Goal: Information Seeking & Learning: Learn about a topic

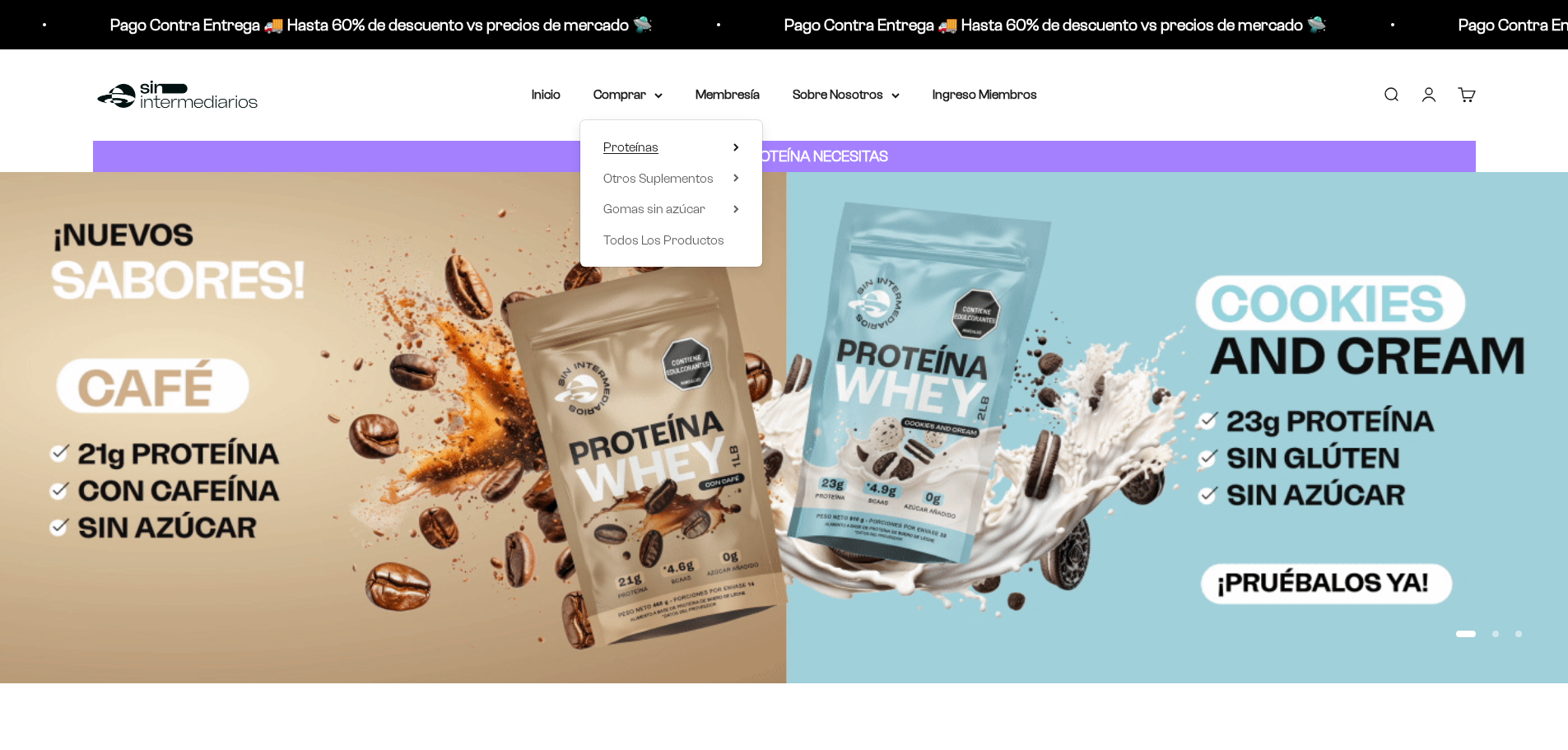
click at [654, 155] on span "Proteínas" at bounding box center [631, 147] width 55 height 21
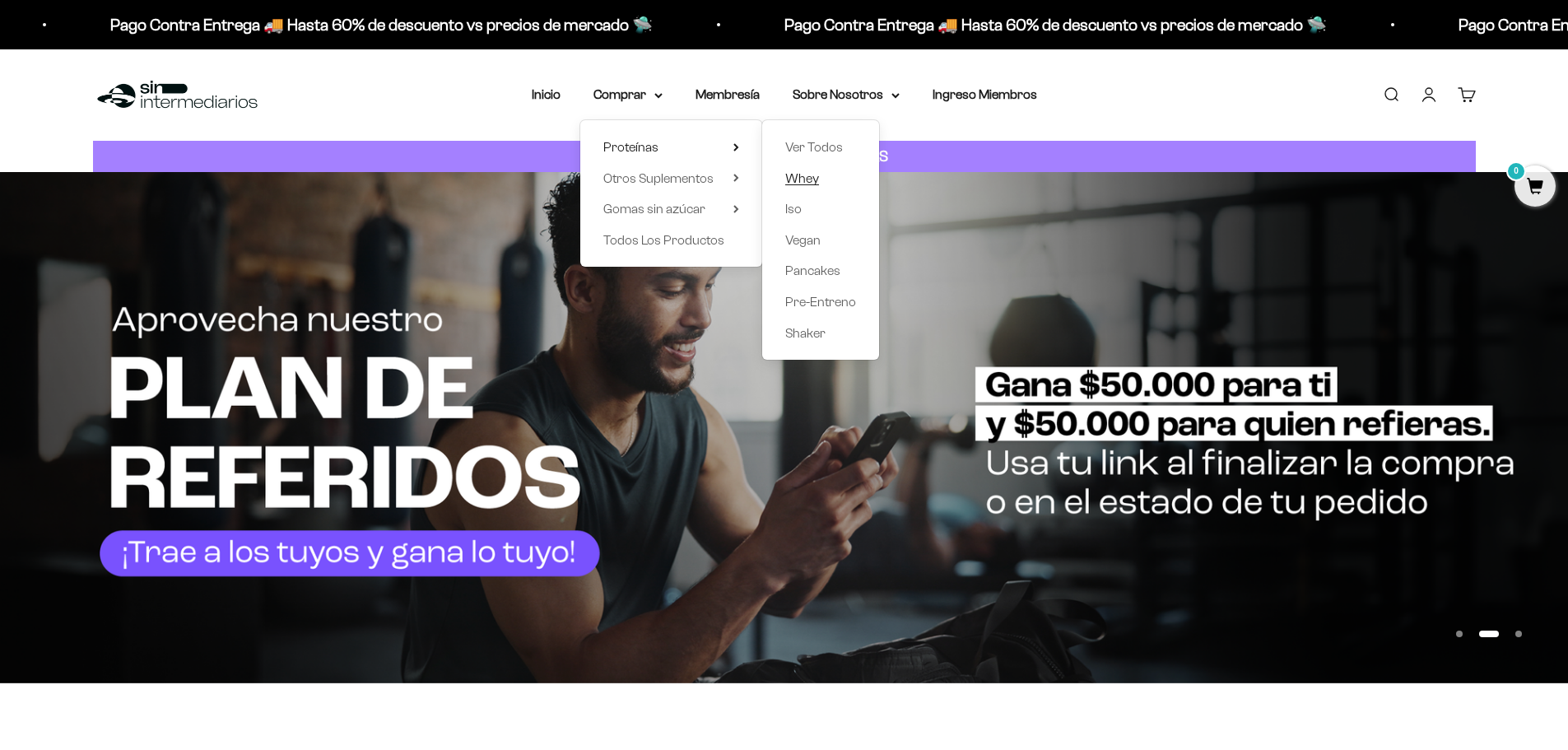
click at [811, 183] on span "Whey" at bounding box center [802, 178] width 34 height 14
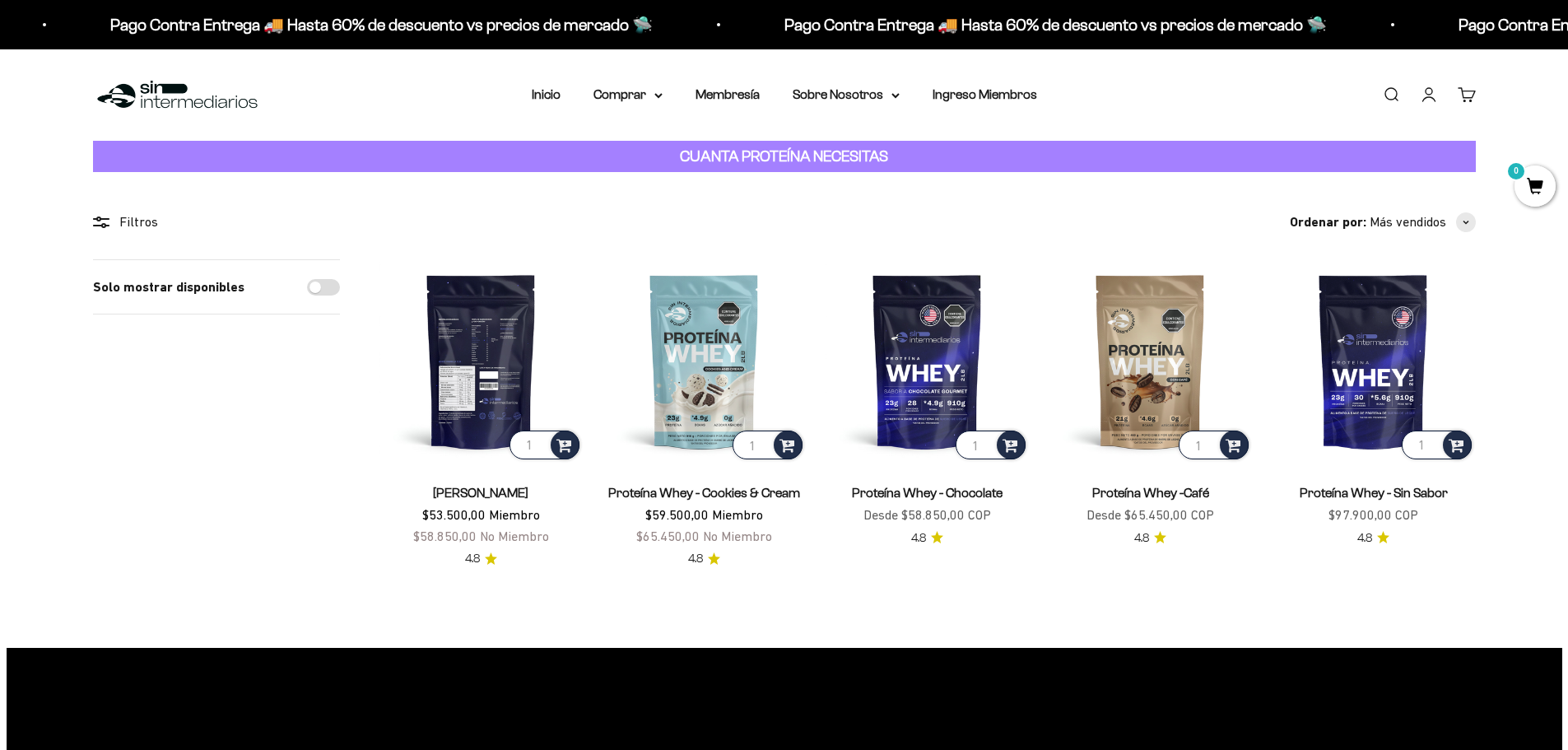
click at [478, 377] on img at bounding box center [481, 361] width 203 height 203
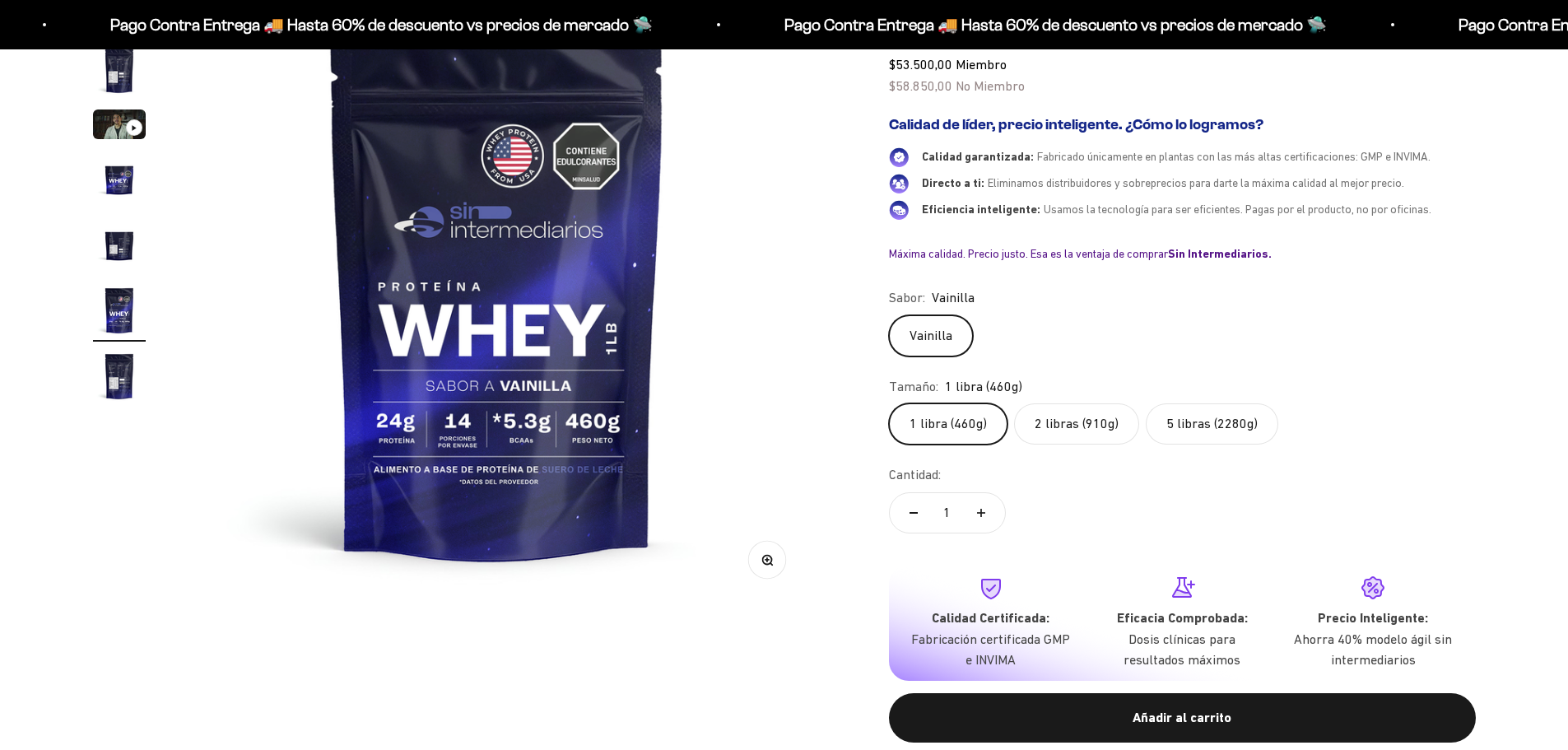
click at [1208, 414] on label "5 libras (2280g)" at bounding box center [1212, 424] width 132 height 41
click at [889, 404] on input "5 libras (2280g)" at bounding box center [888, 403] width 1 height 1
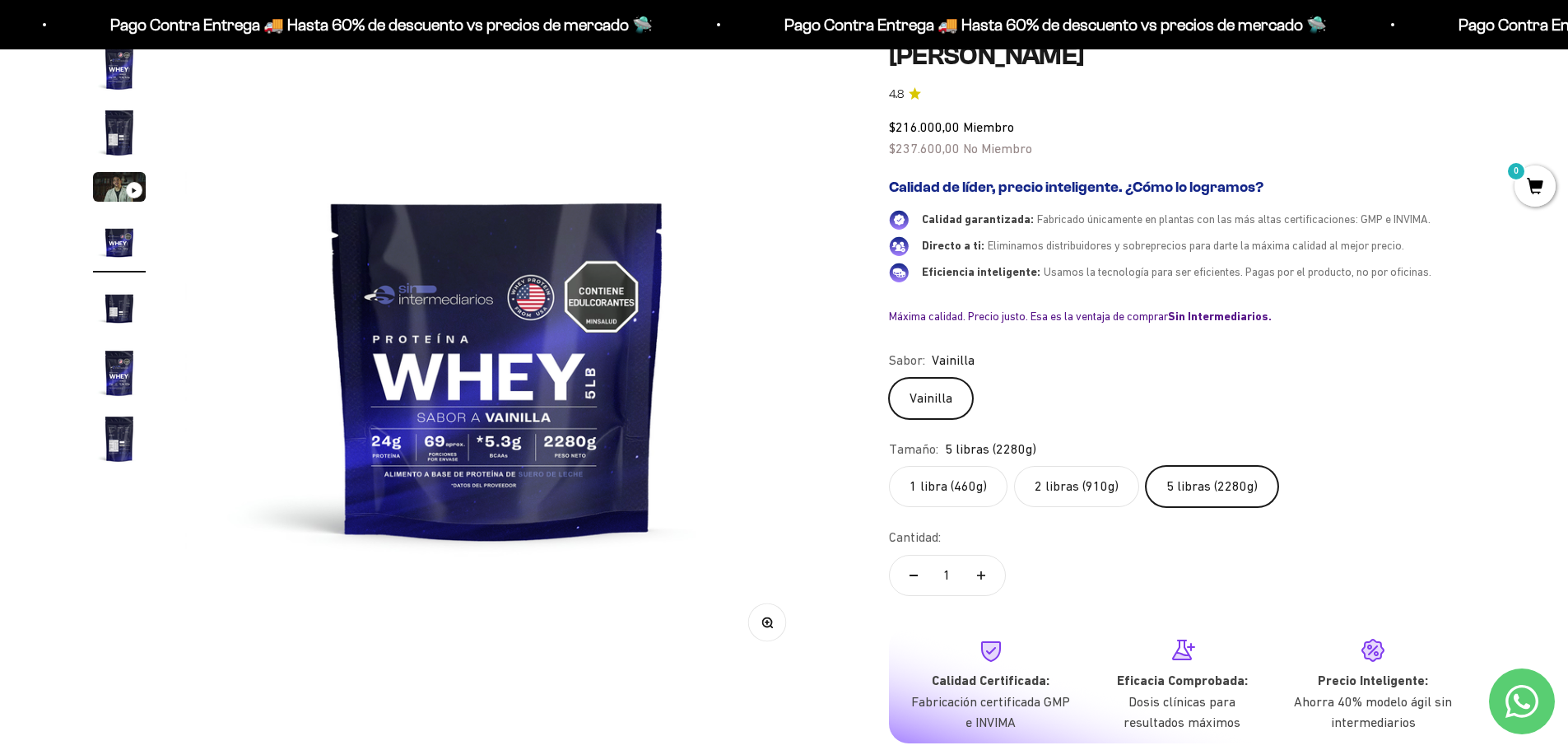
scroll to position [165, 0]
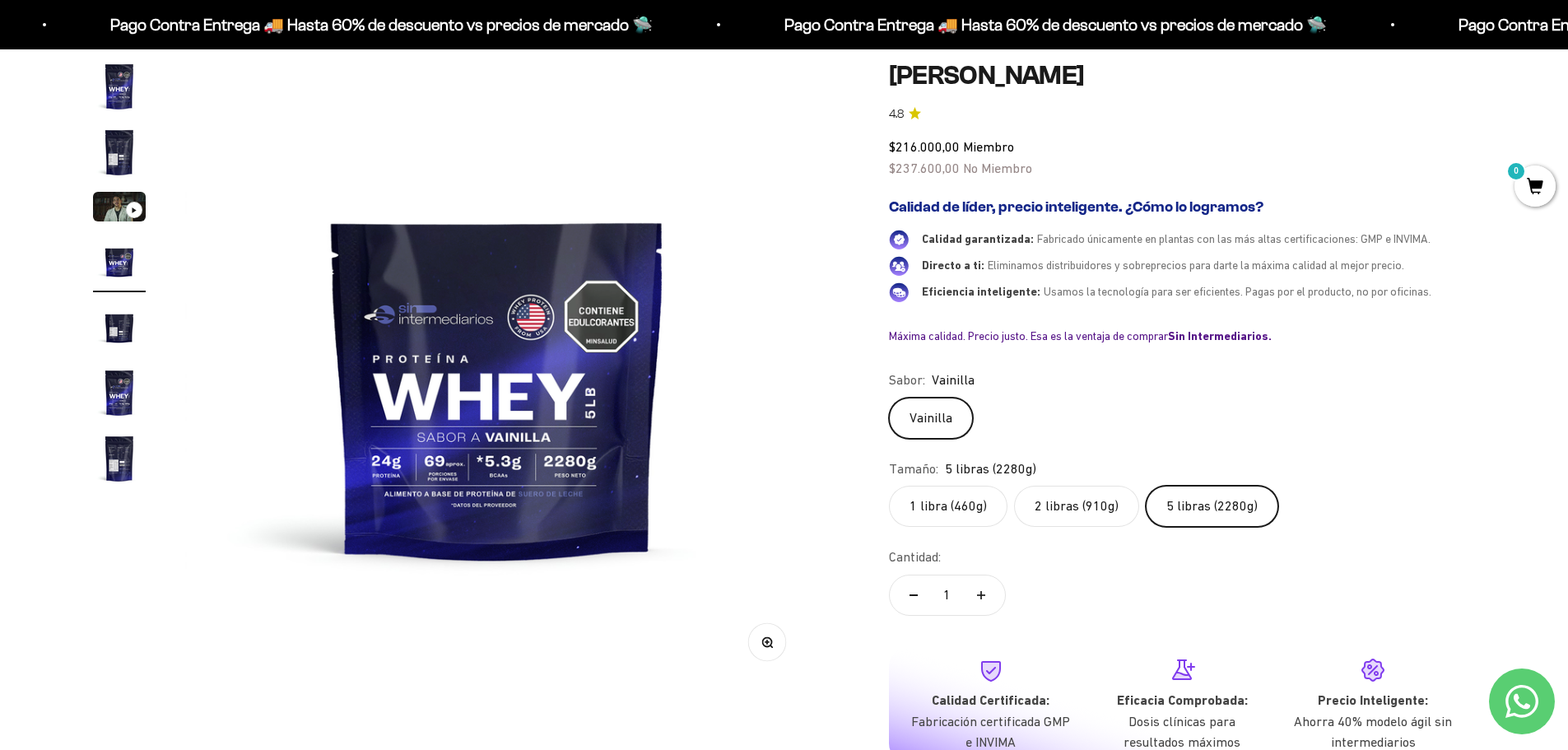
click at [126, 271] on img "Ir al artículo 4" at bounding box center [120, 261] width 53 height 53
click at [117, 319] on img "Ir al artículo 5" at bounding box center [120, 327] width 53 height 53
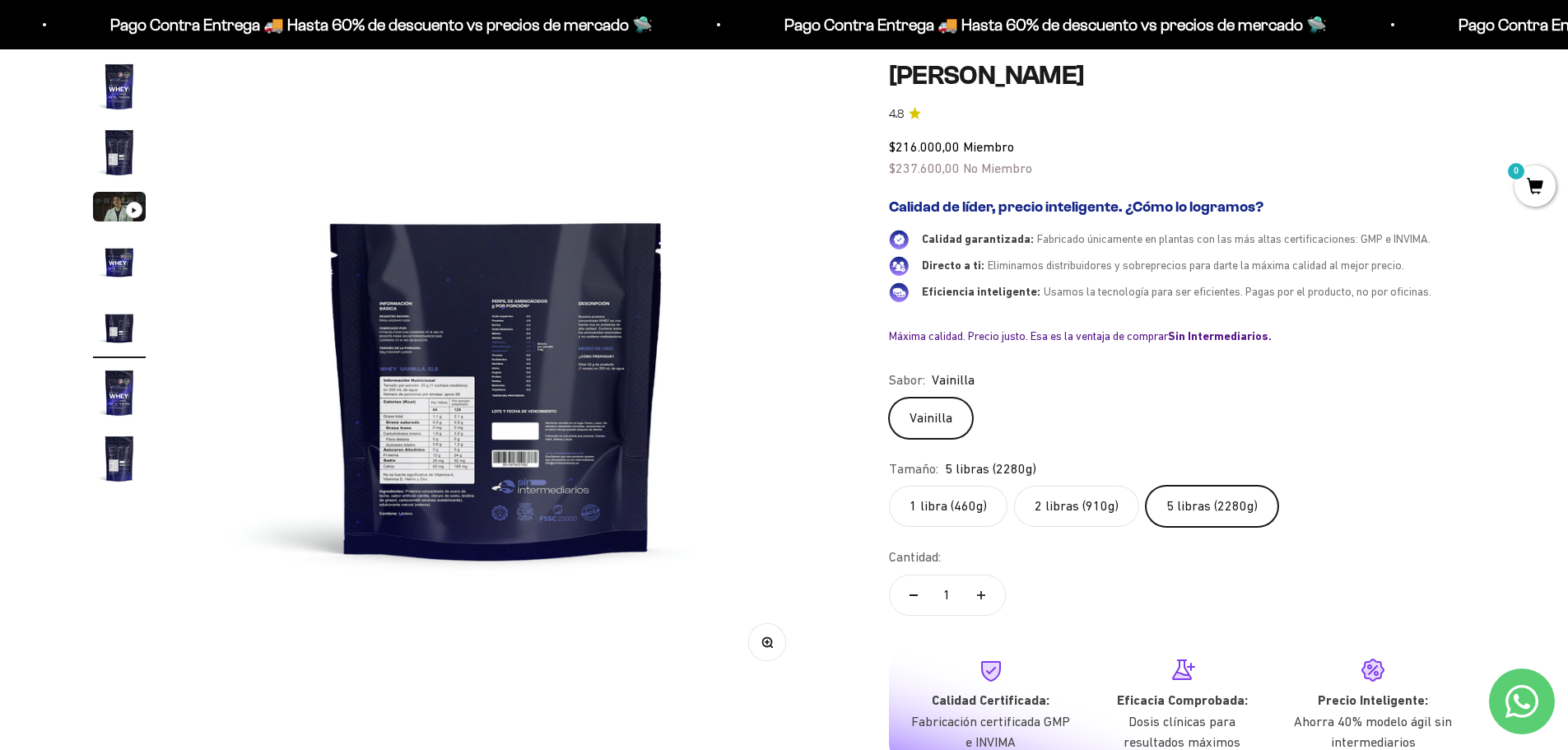
click at [428, 417] on img at bounding box center [497, 373] width 625 height 625
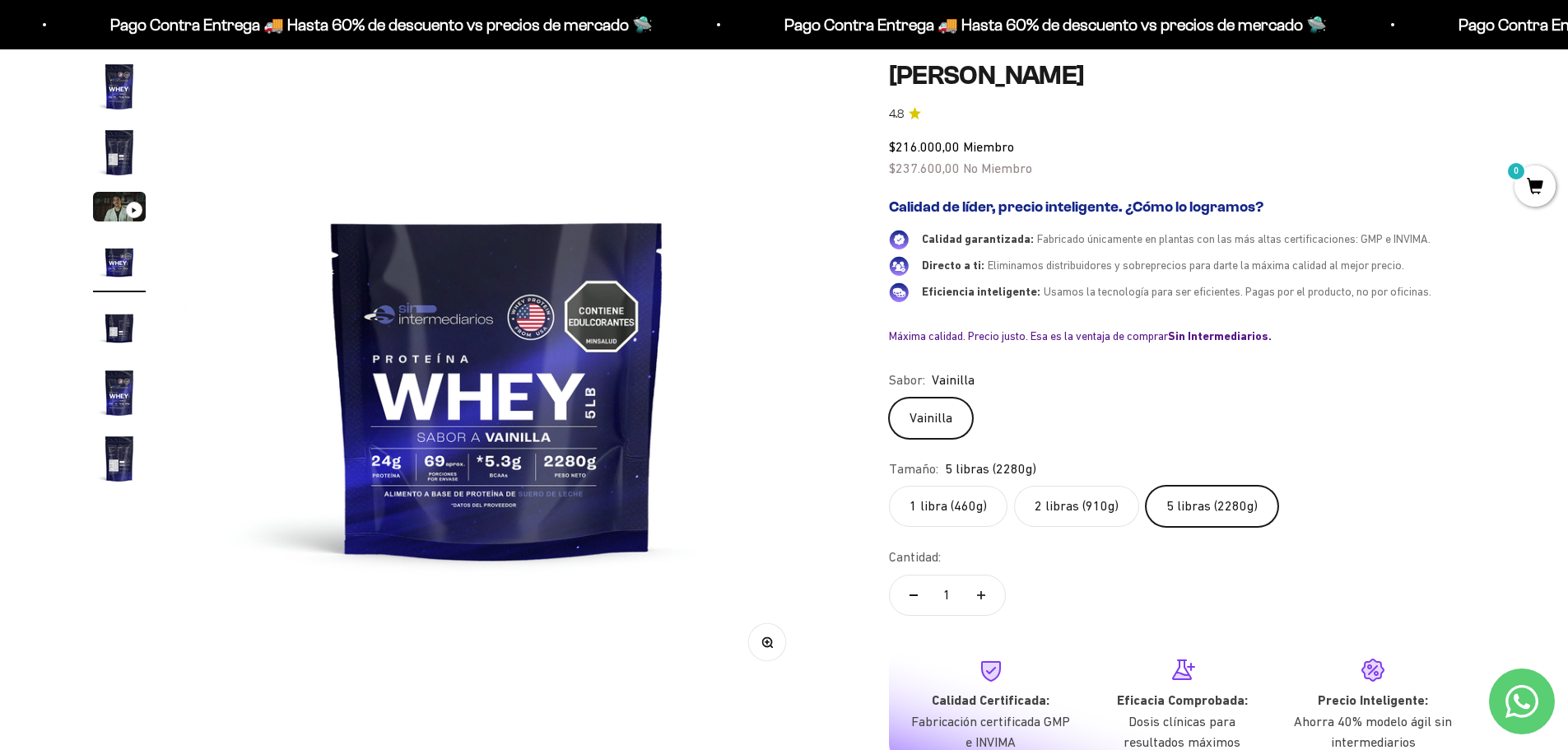
click at [122, 327] on img "Ir al artículo 5" at bounding box center [120, 327] width 53 height 53
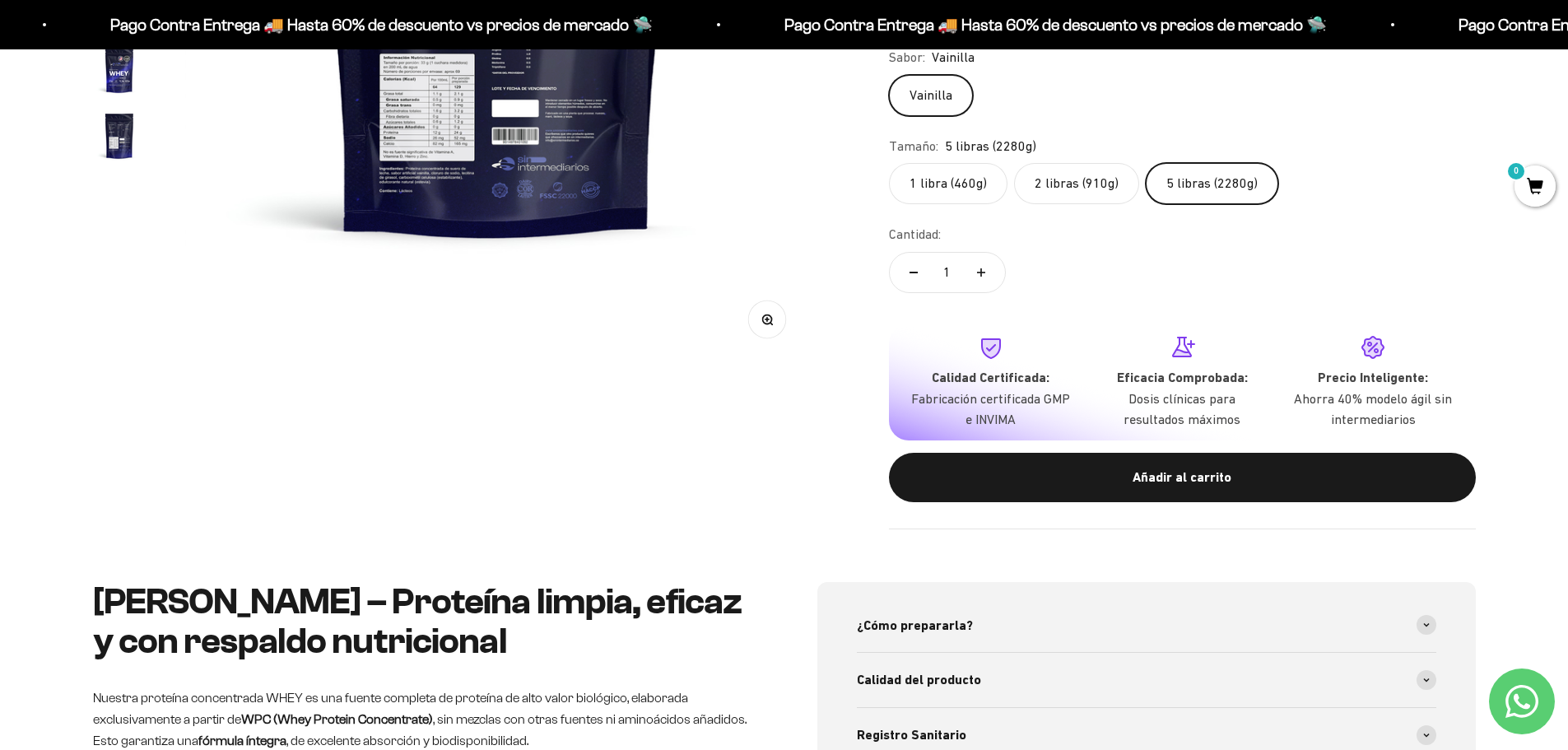
scroll to position [576, 0]
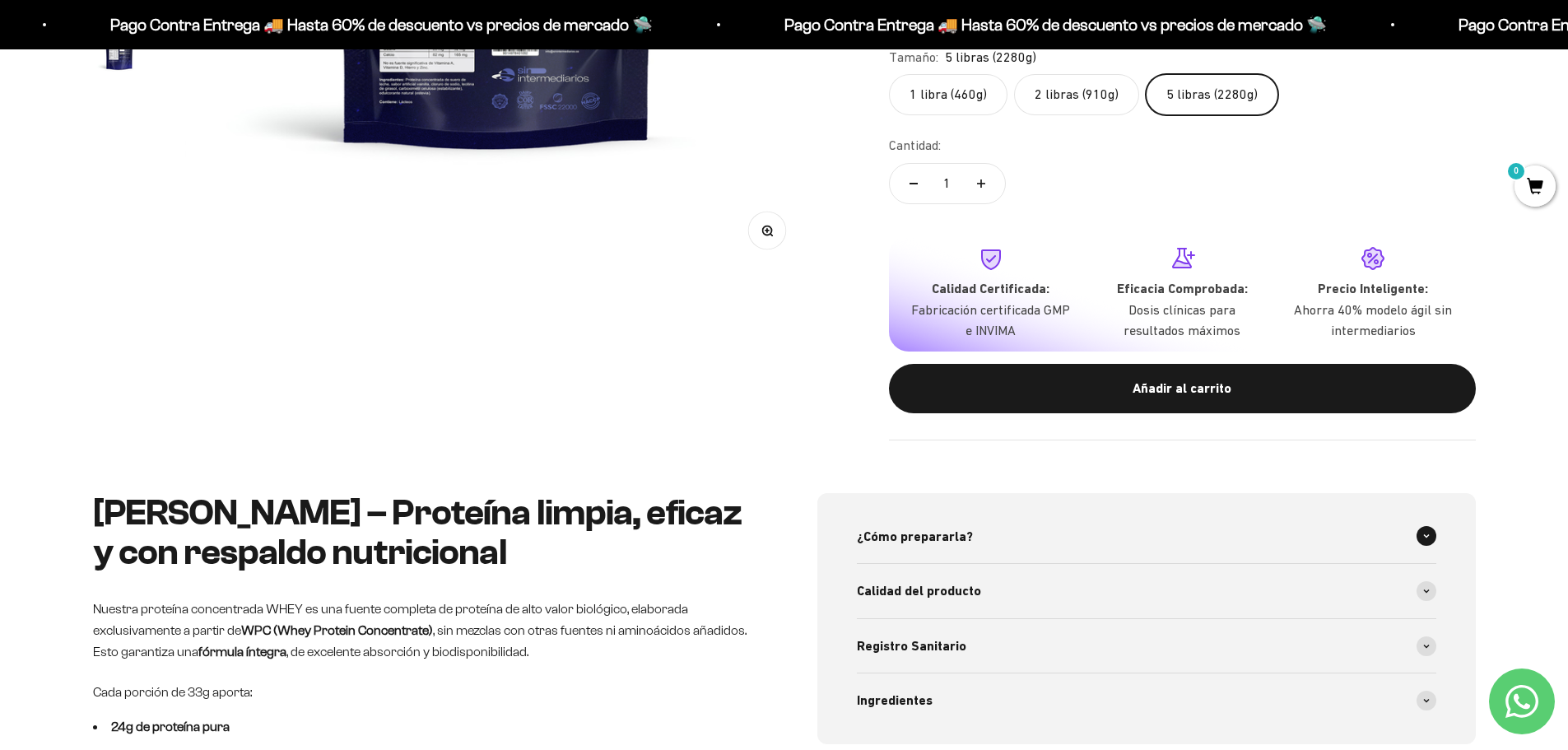
click at [1427, 544] on span at bounding box center [1426, 536] width 20 height 20
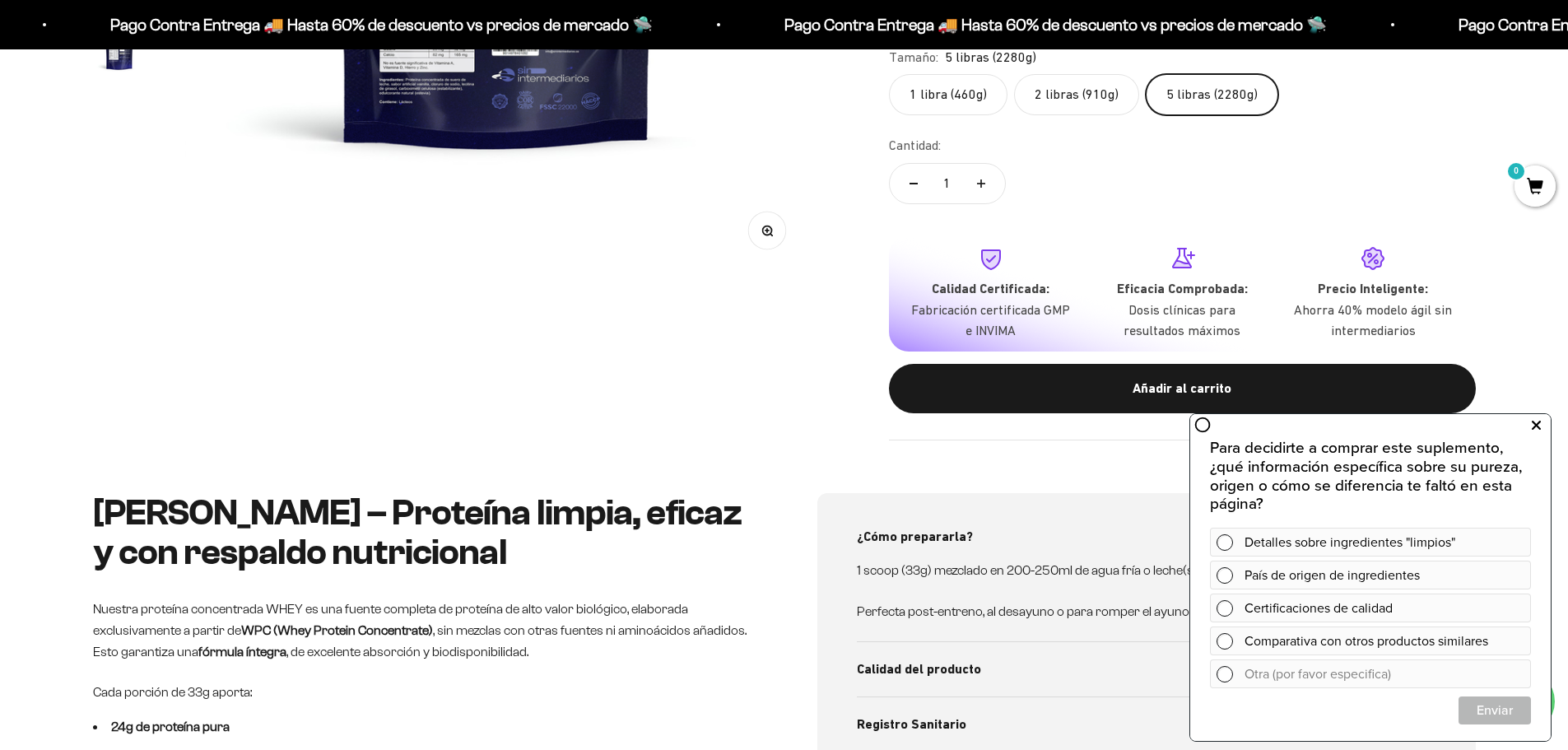
click at [1537, 426] on icon at bounding box center [1536, 426] width 9 height 21
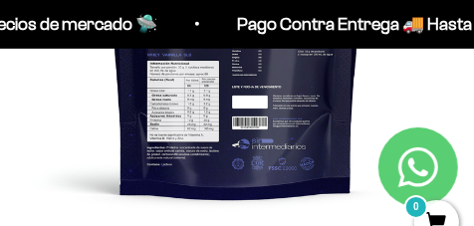
scroll to position [307, 0]
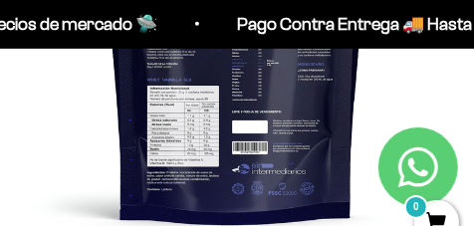
click at [262, 120] on img at bounding box center [236, 83] width 474 height 474
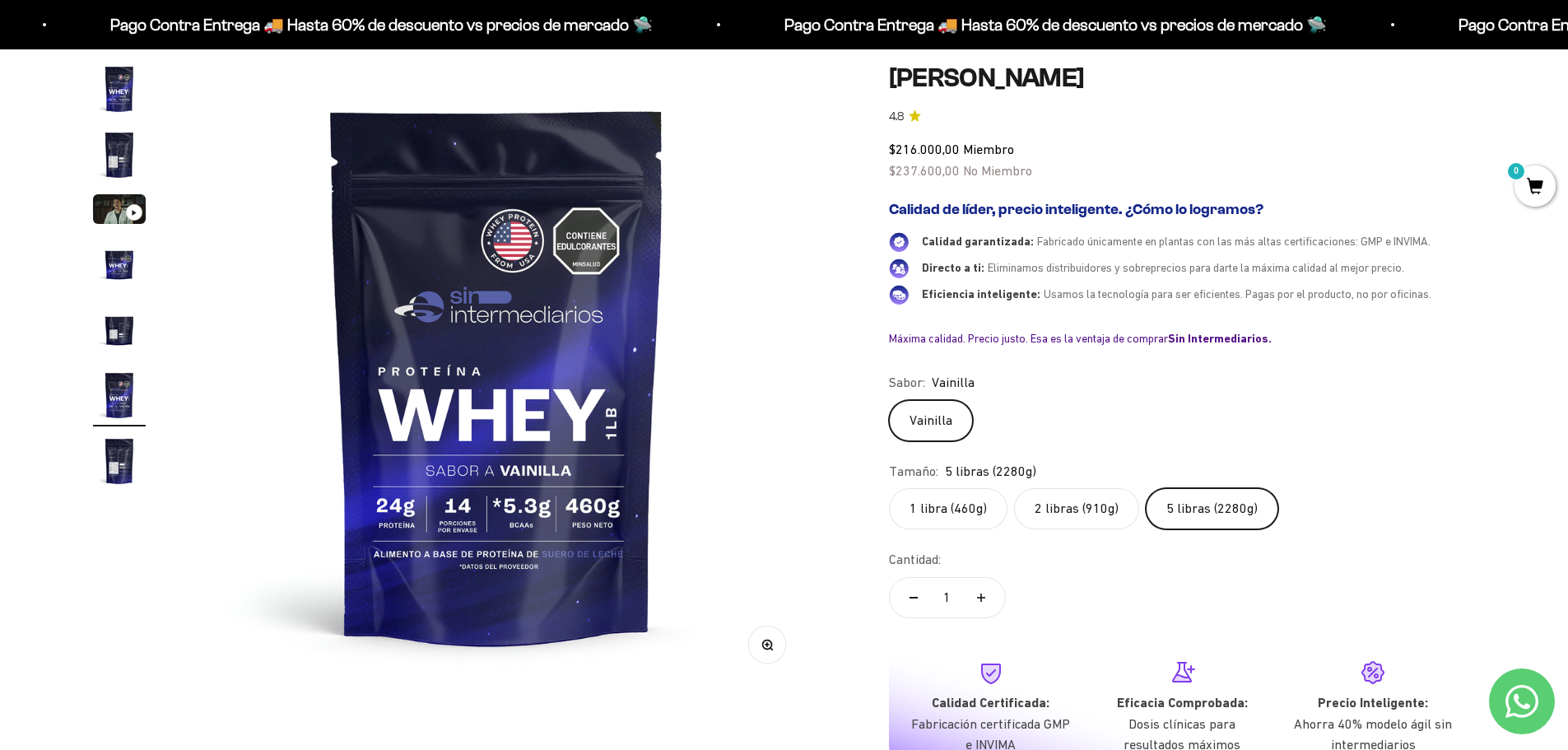
scroll to position [89, 0]
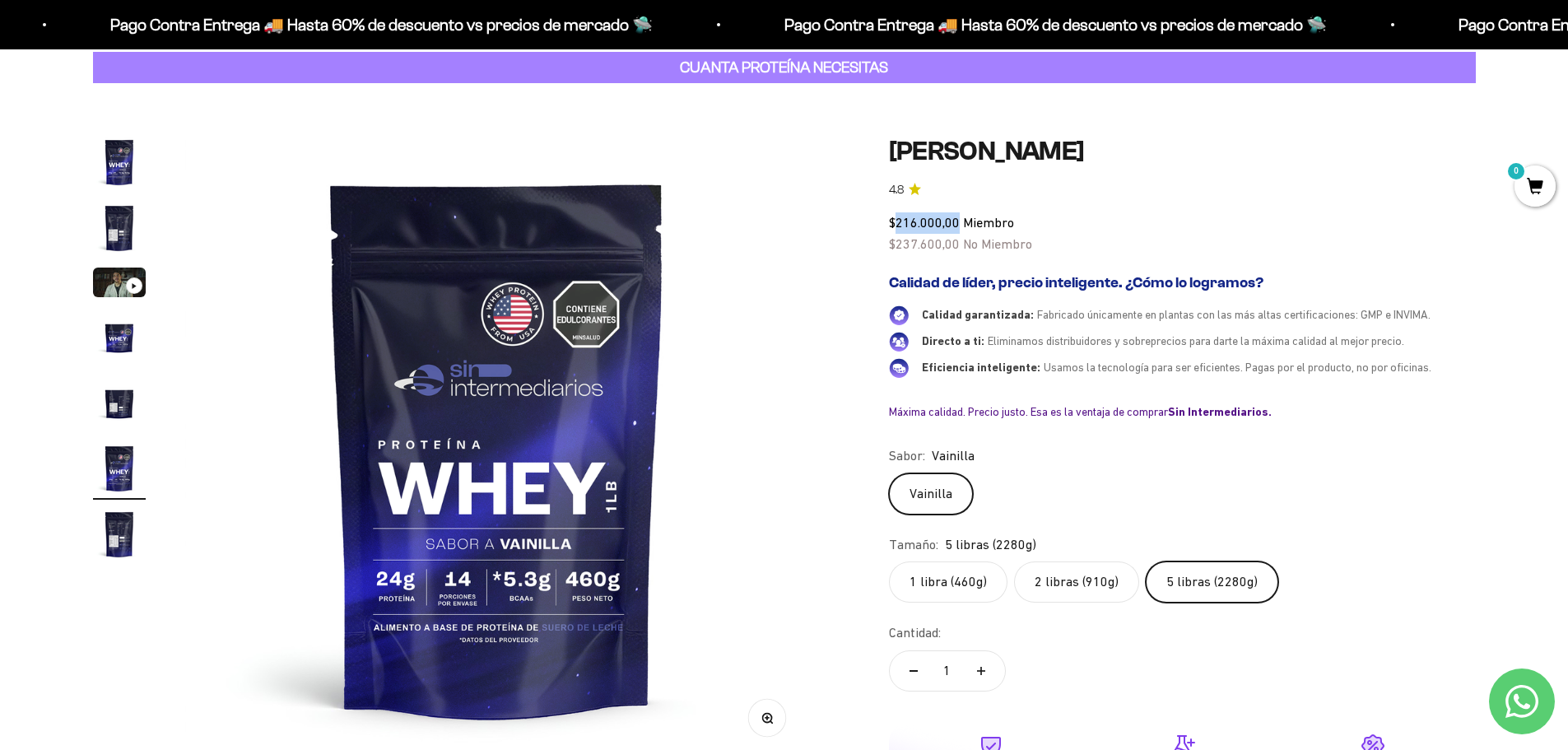
drag, startPoint x: 894, startPoint y: 218, endPoint x: 958, endPoint y: 222, distance: 64.1
click at [958, 222] on span "$216.000,00" at bounding box center [924, 222] width 71 height 15
drag, startPoint x: 945, startPoint y: 543, endPoint x: 1048, endPoint y: 536, distance: 103.2
click at [1048, 536] on div "Tamaño: 5 libras (2280g)" at bounding box center [1182, 545] width 587 height 21
click at [1066, 532] on variant-picker "Sabor: [PERSON_NAME] [GEOGRAPHIC_DATA] Tamaño: 5 libras (2280g) 1 libra (460g) …" at bounding box center [1182, 524] width 587 height 157
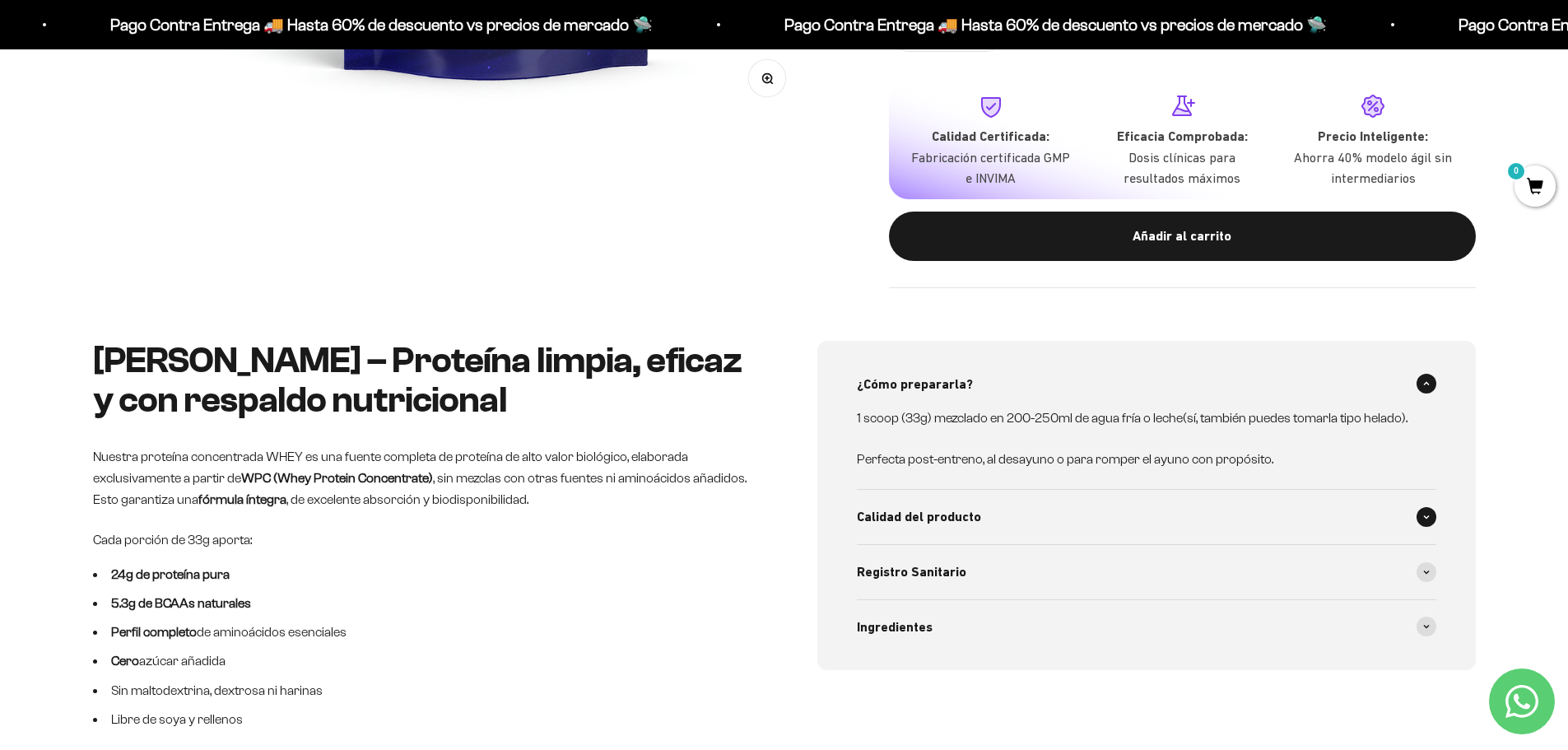
scroll to position [748, 0]
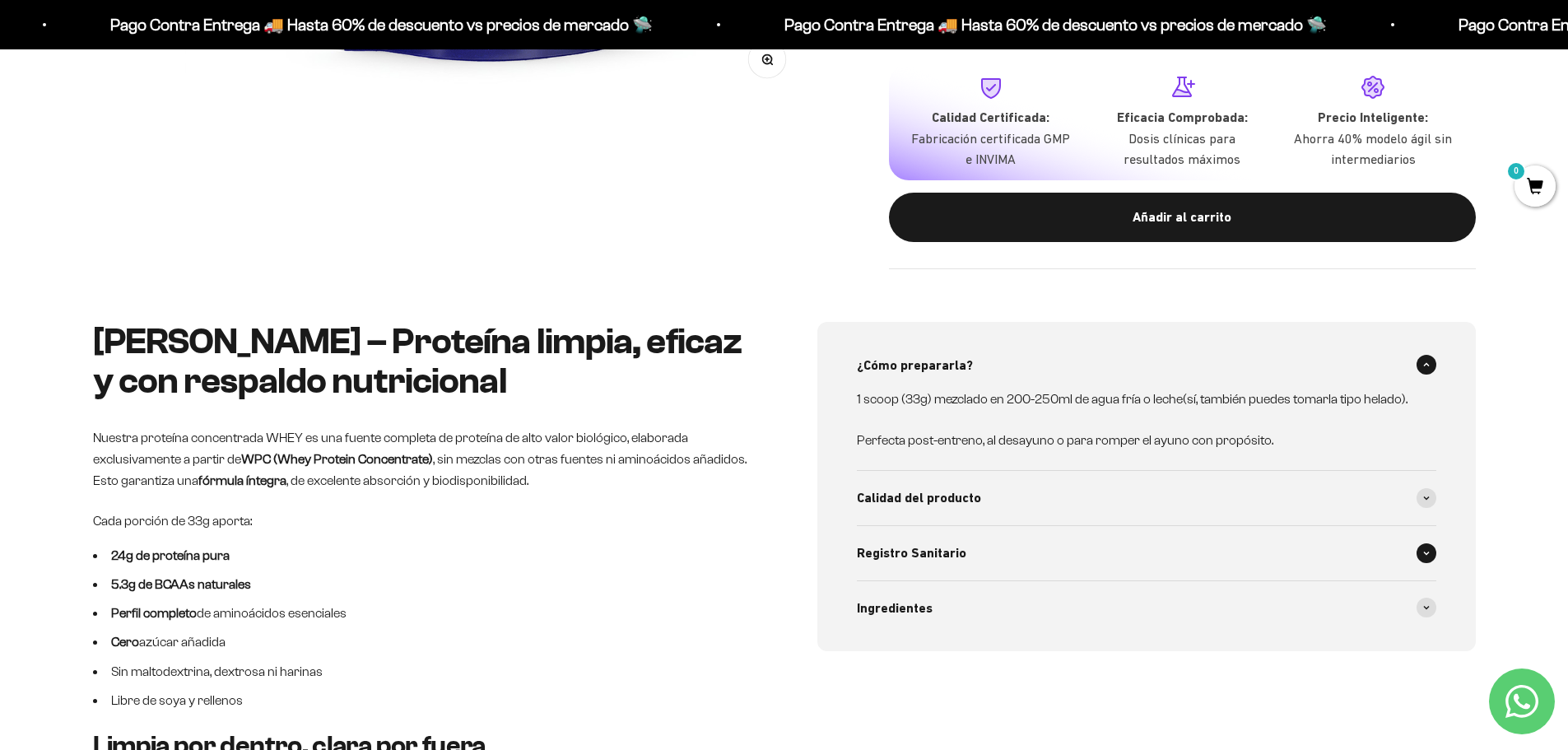
click at [1372, 548] on div "Registro Sanitario" at bounding box center [1146, 553] width 579 height 55
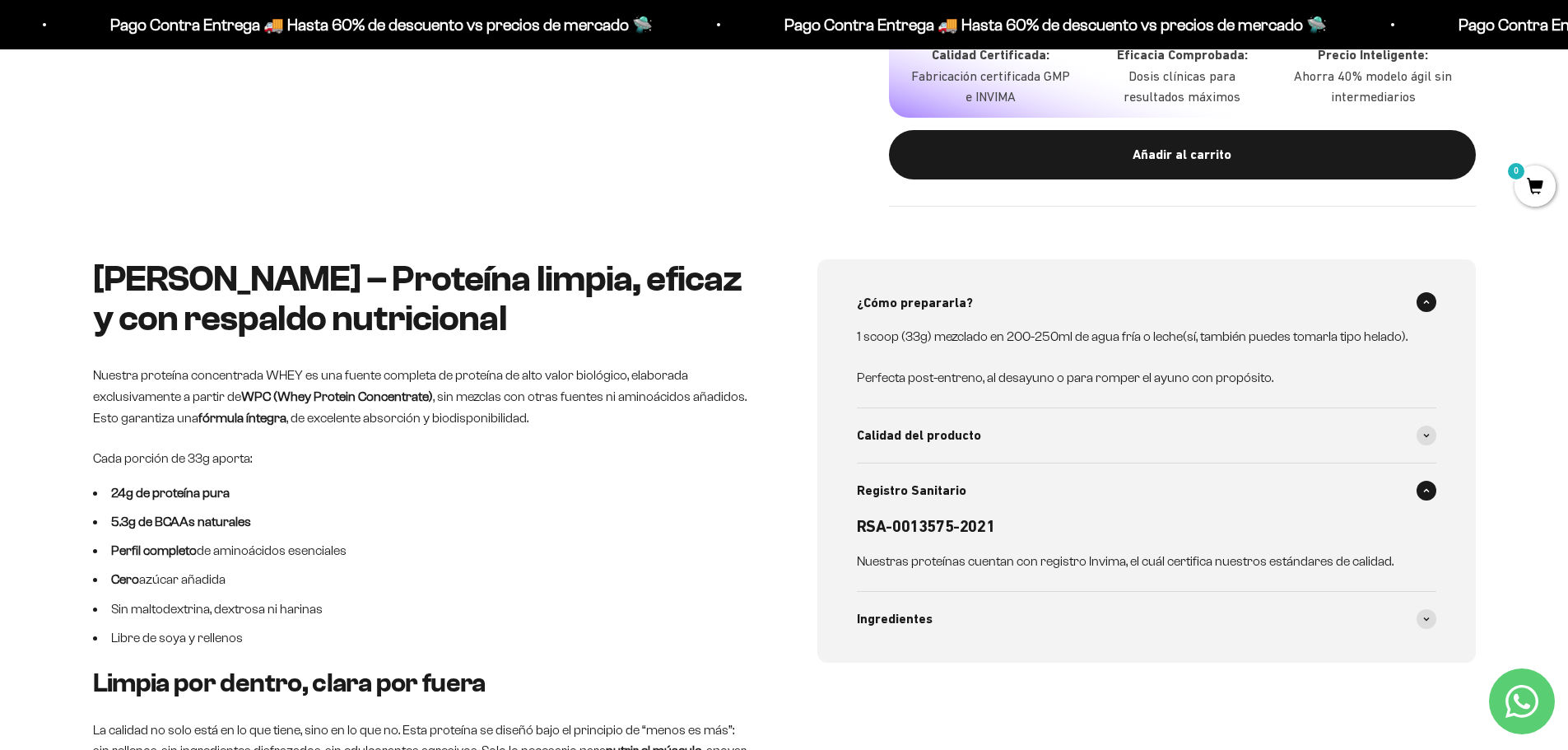
scroll to position [830, 0]
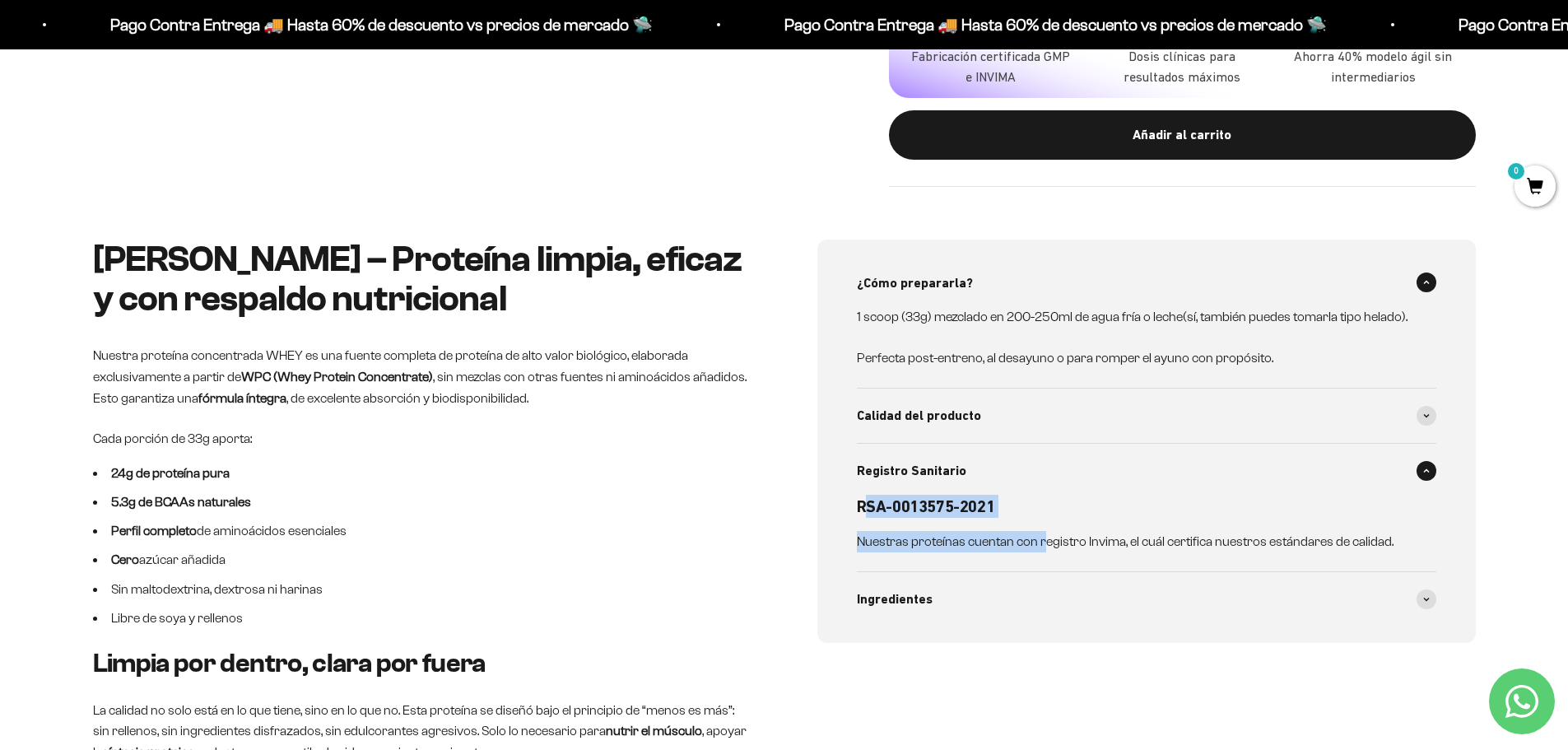
drag, startPoint x: 916, startPoint y: 513, endPoint x: 1041, endPoint y: 533, distance: 126.6
click at [1041, 533] on div "RSA-0013575-2021 Nuestras proteínas cuentan con registro Invima, el cuál certif…" at bounding box center [1136, 523] width 560 height 58
click at [1161, 493] on div "Registro Sanitario" at bounding box center [1146, 471] width 579 height 55
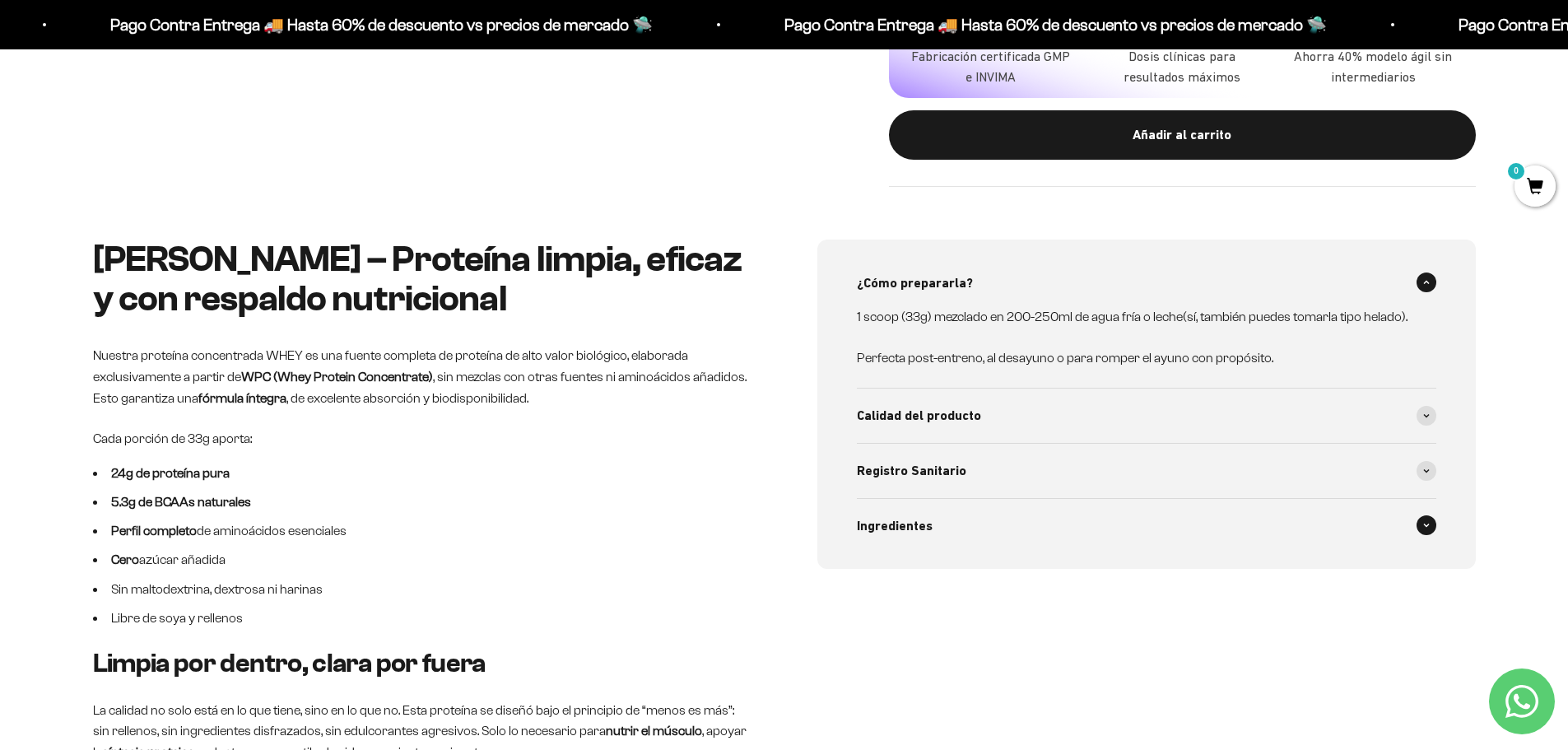
click at [1148, 550] on div "Ingredientes" at bounding box center [1146, 526] width 579 height 55
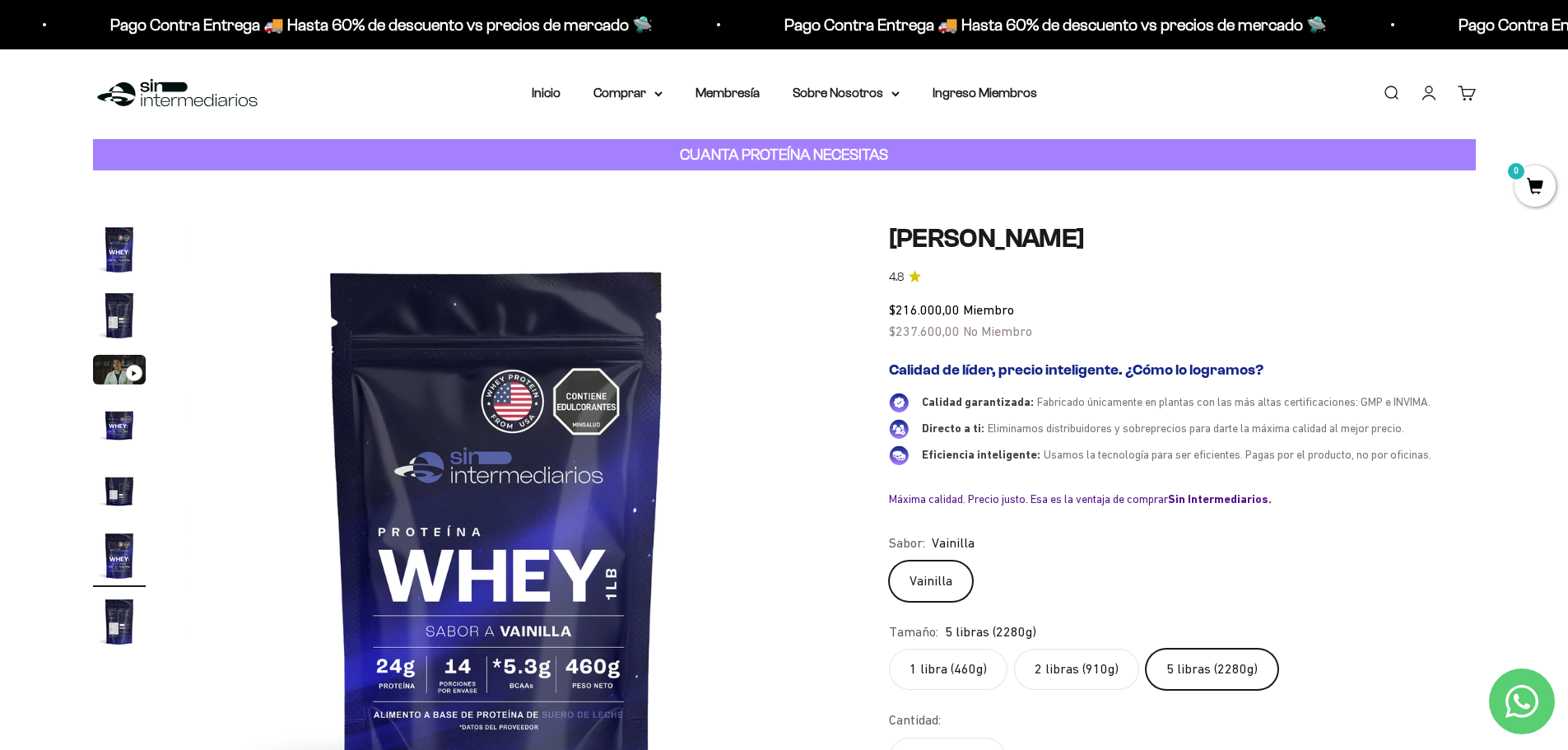
scroll to position [0, 0]
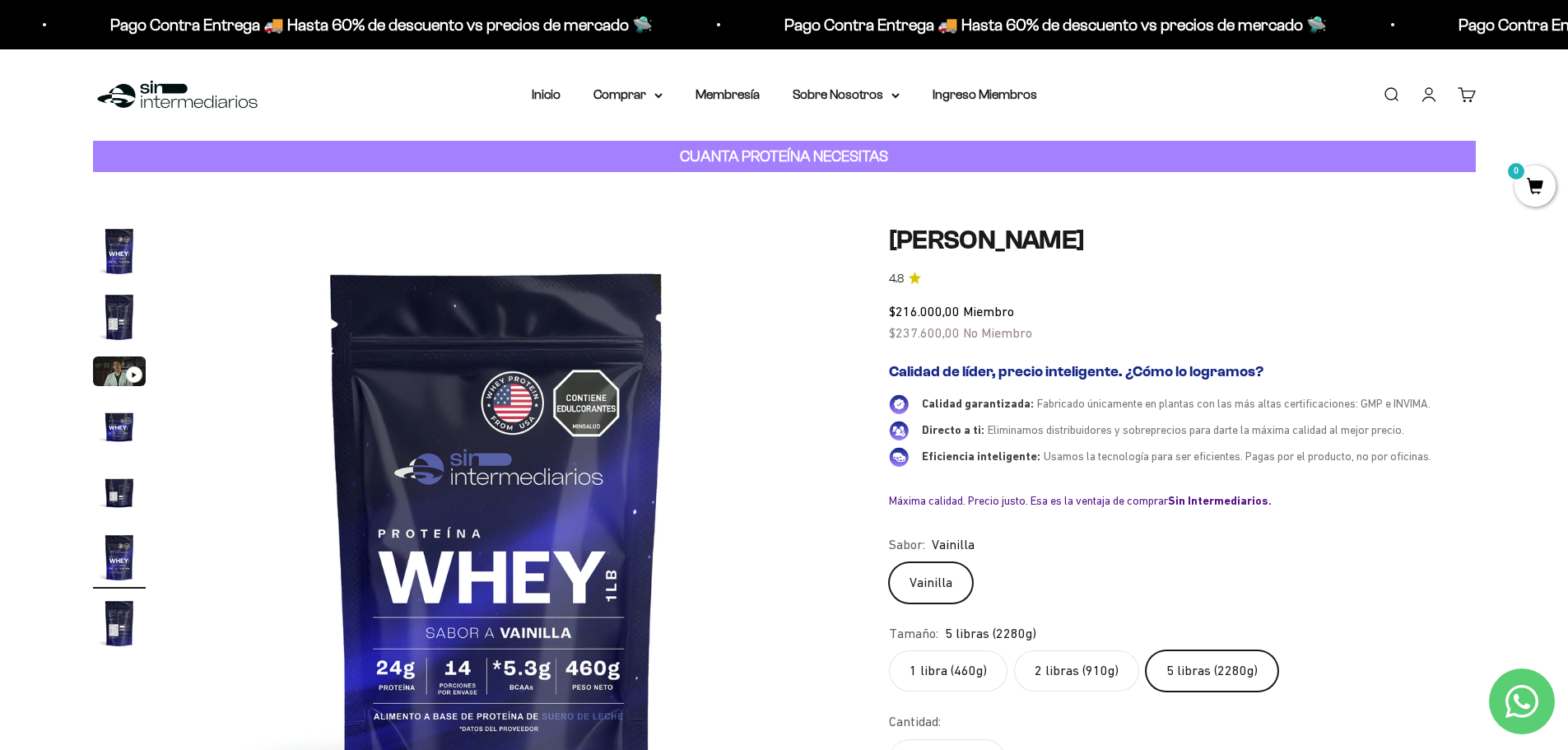
click at [101, 373] on img "Ir al artículo 3" at bounding box center [120, 371] width 53 height 30
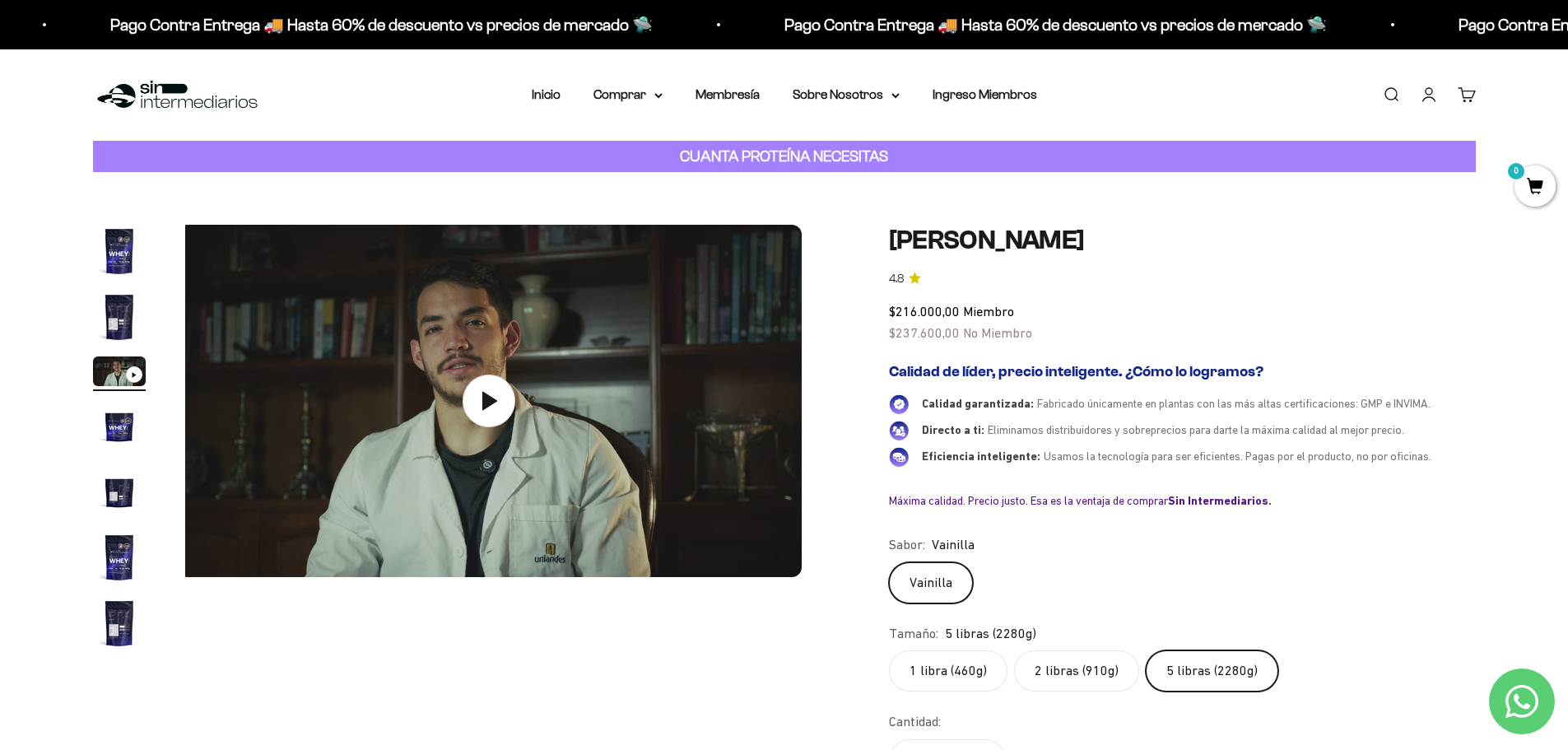
scroll to position [0, 1289]
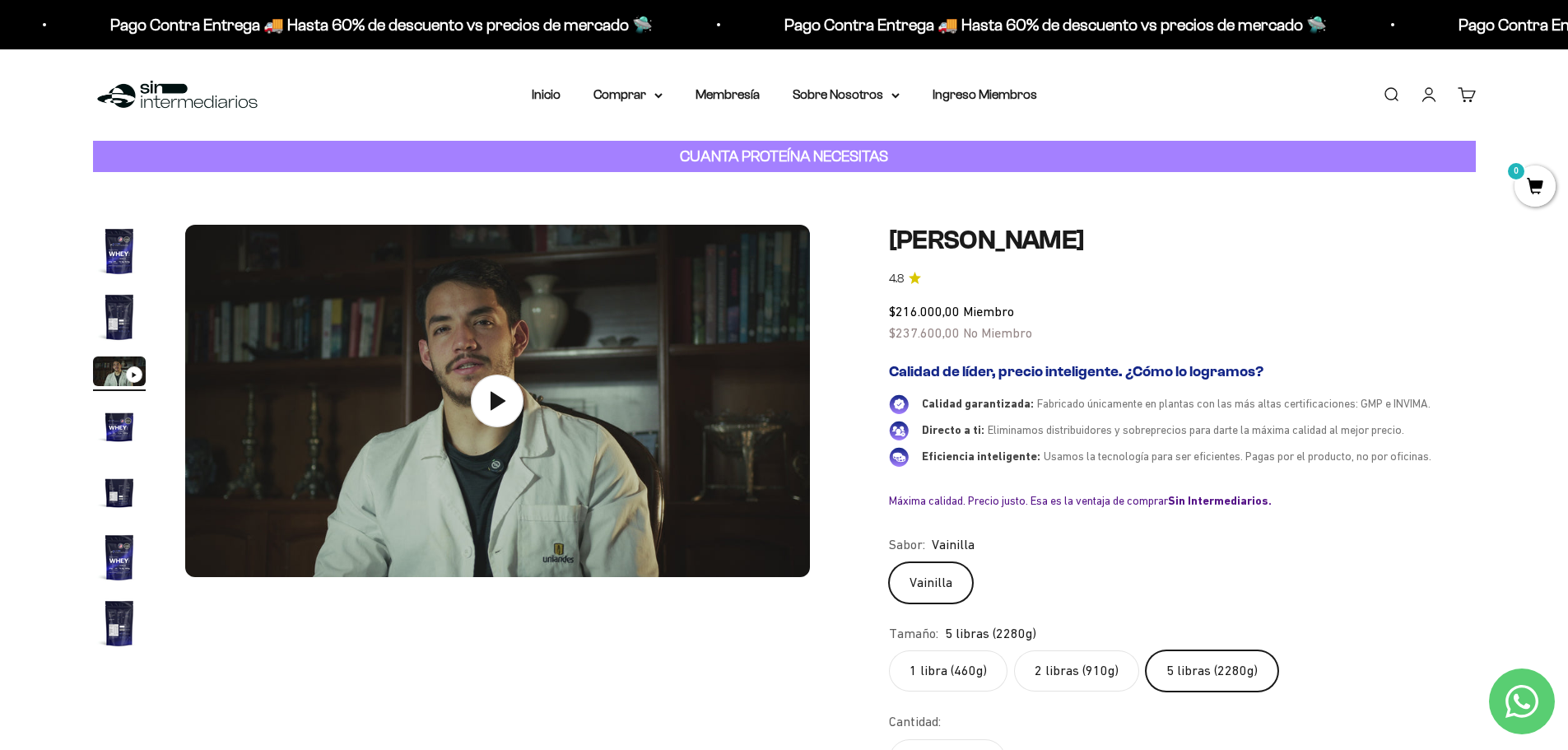
click at [139, 89] on img at bounding box center [178, 95] width 169 height 36
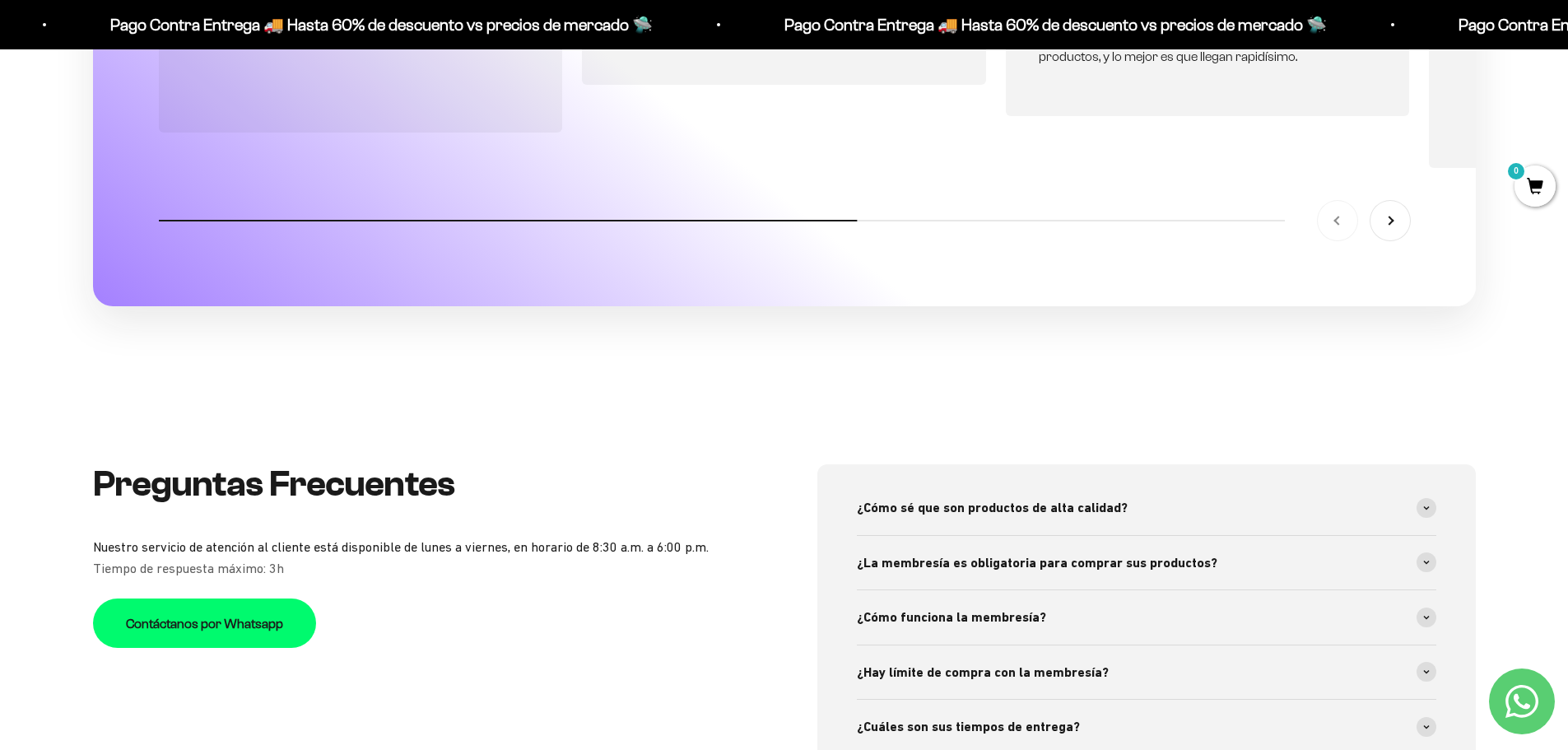
scroll to position [6010, 0]
